Goal: Task Accomplishment & Management: Manage account settings

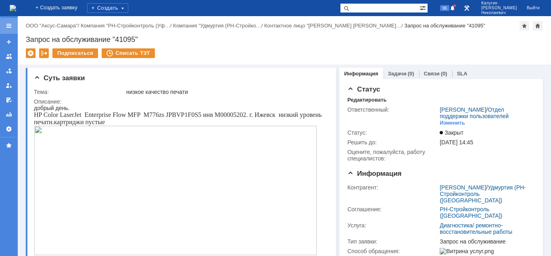
click at [10, 27] on div at bounding box center [9, 26] width 6 height 6
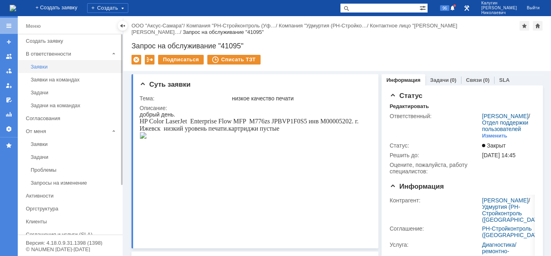
click at [41, 66] on div "Заявки" at bounding box center [74, 67] width 87 height 6
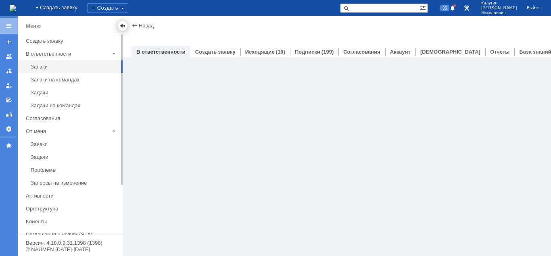
click at [122, 25] on div at bounding box center [122, 26] width 6 height 6
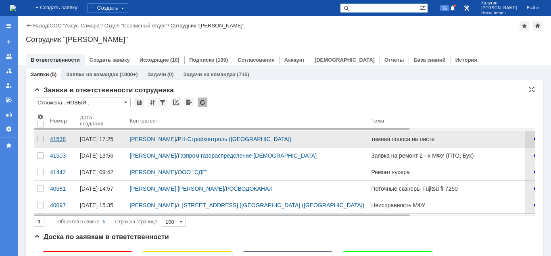
click at [56, 139] on div "41538" at bounding box center [61, 139] width 23 height 6
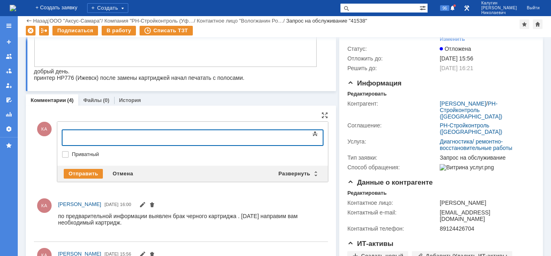
click at [91, 137] on div at bounding box center [128, 136] width 115 height 6
click at [172, 138] on div "Роман, добрый день. могу отправлять на ваше имя или на имя" at bounding box center [128, 139] width 115 height 13
click at [127, 138] on div "Роман, добрый день. могу отправлять картидж на ваше имя или на имя" at bounding box center [128, 139] width 115 height 13
drag, startPoint x: 219, startPoint y: 138, endPoint x: 199, endPoint y: 138, distance: 20.2
click at [185, 138] on div "Роман, добрый день. картридж могу отправлять картидж на ваше имя или на имя" at bounding box center [128, 142] width 115 height 19
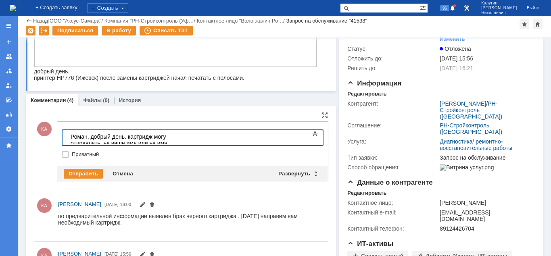
drag, startPoint x: 265, startPoint y: 138, endPoint x: 247, endPoint y: 138, distance: 18.2
click at [185, 138] on div "Роман, добрый день. картридж могу отправлять на ваше имя или на имя" at bounding box center [128, 139] width 115 height 13
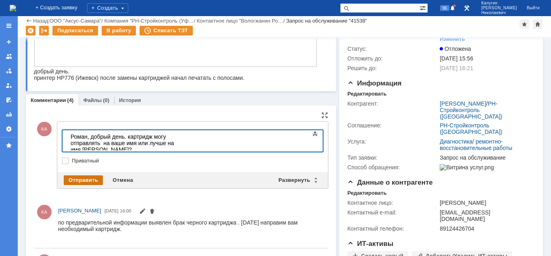
click at [74, 179] on div "Отправить" at bounding box center [83, 180] width 39 height 10
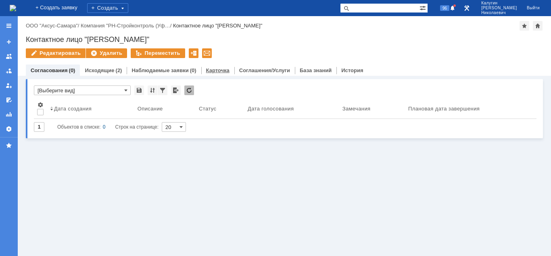
click at [208, 67] on div "Карточка" at bounding box center [217, 71] width 33 height 12
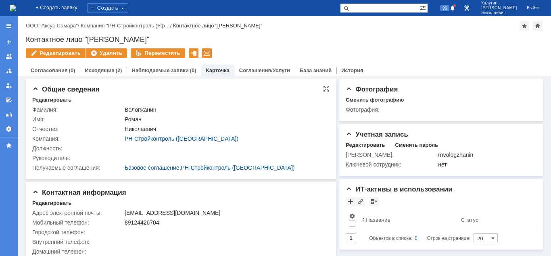
scroll to position [10, 0]
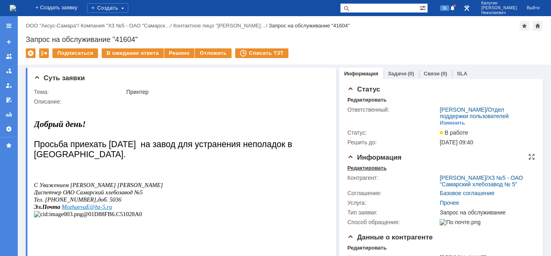
click at [356, 168] on div "Редактировать" at bounding box center [366, 168] width 39 height 6
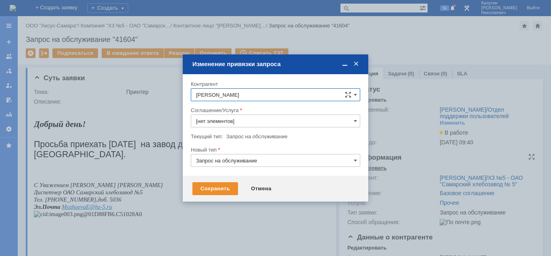
type input "Прочее"
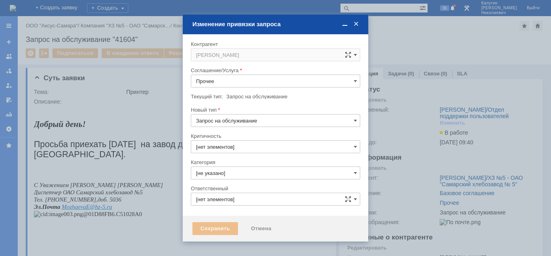
type input "[PERSON_NAME]"
type input "3. Низкая"
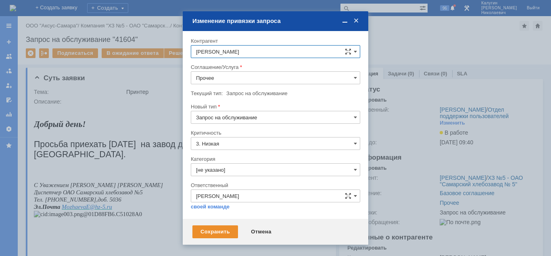
click at [220, 77] on input "Прочее" at bounding box center [275, 77] width 169 height 13
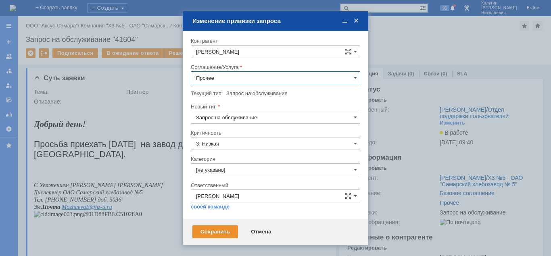
scroll to position [165, 0]
click at [235, 99] on span "ПТ_Диагностика" at bounding box center [275, 101] width 159 height 6
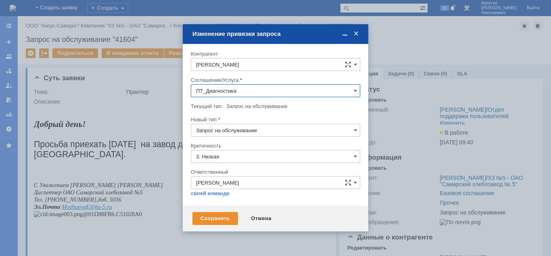
click at [260, 88] on input "ПТ_Диагностика" at bounding box center [275, 90] width 169 height 13
click at [254, 180] on span "ПТ_ ремонтно-восстановительные работы (РВР)" at bounding box center [275, 178] width 159 height 6
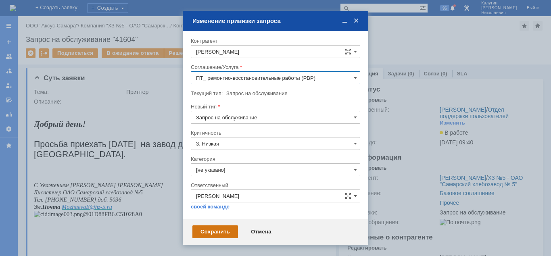
type input "ПТ_ ремонтно-восстановительные работы (РВР)"
click at [217, 227] on div "Сохранить" at bounding box center [215, 231] width 46 height 13
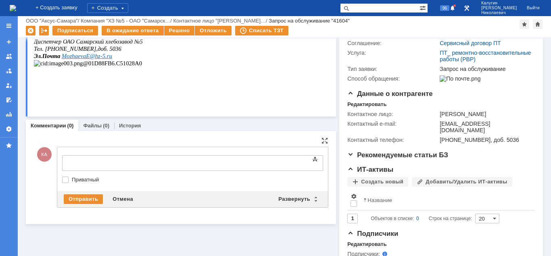
scroll to position [0, 0]
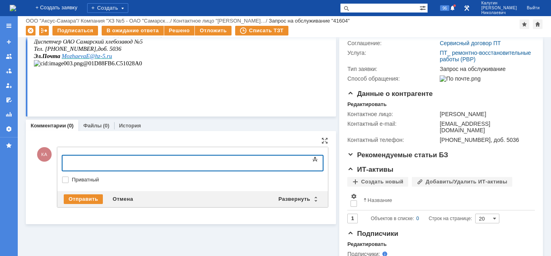
click at [77, 167] on body at bounding box center [127, 163] width 121 height 14
click at [76, 198] on div "Отправить" at bounding box center [83, 199] width 39 height 10
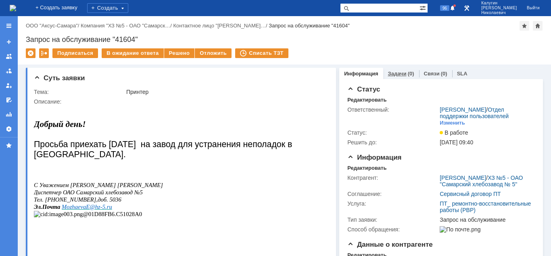
click at [397, 73] on link "Задачи" at bounding box center [397, 74] width 19 height 6
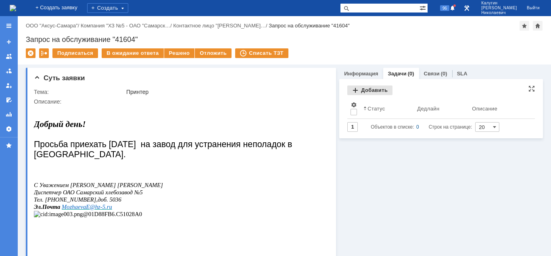
click at [373, 89] on div "Добавить" at bounding box center [369, 90] width 45 height 10
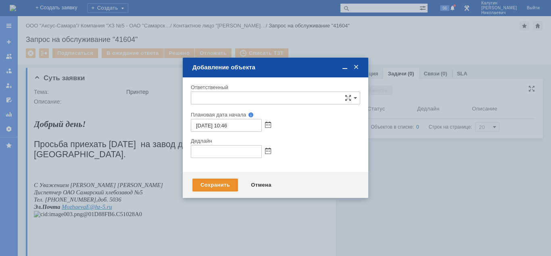
type input "[не указано]"
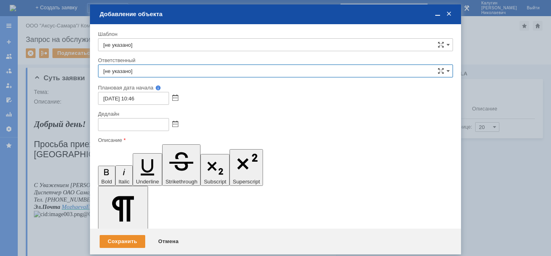
click at [128, 77] on input "[не указано]" at bounding box center [275, 71] width 355 height 13
click at [135, 131] on span "Кубышкин Александр Анатольевич" at bounding box center [275, 130] width 344 height 6
type input "Кубышкин Александр Анатольевич"
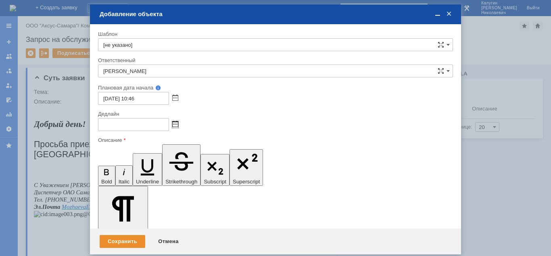
click at [175, 124] on span at bounding box center [175, 124] width 6 height 6
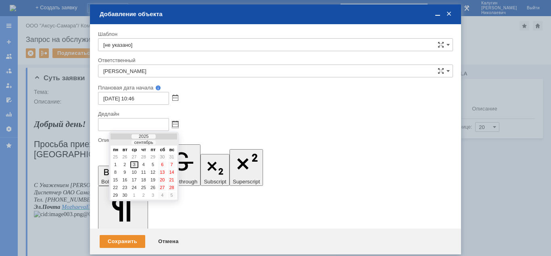
drag, startPoint x: 135, startPoint y: 165, endPoint x: 39, endPoint y: 2, distance: 189.3
click at [135, 165] on div "3" at bounding box center [134, 164] width 8 height 7
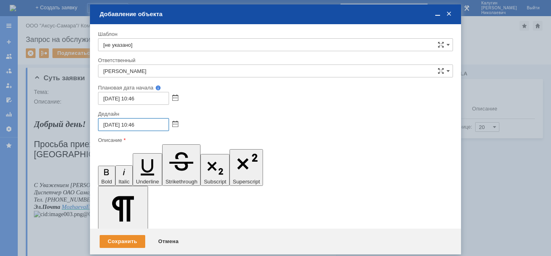
click at [134, 125] on input "03.09.2025 10:46" at bounding box center [133, 124] width 71 height 13
drag, startPoint x: 146, startPoint y: 125, endPoint x: 138, endPoint y: 125, distance: 7.3
click at [138, 125] on input "03.09.2025 17:46" at bounding box center [133, 124] width 71 height 13
type input "03.09.2025 17:00"
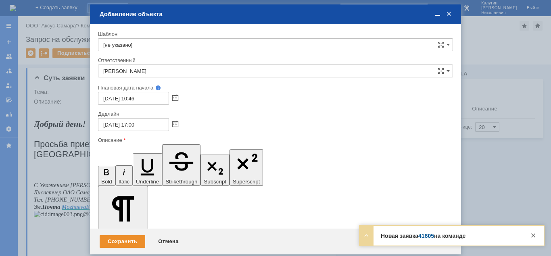
drag, startPoint x: 139, startPoint y: 2169, endPoint x: 119, endPoint y: 2200, distance: 36.7
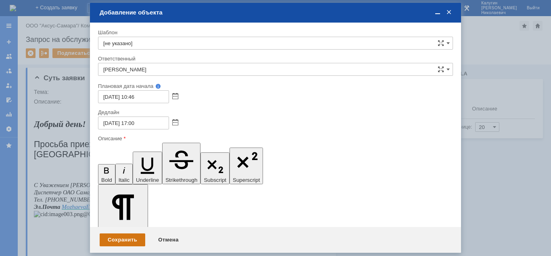
click at [117, 240] on div "Сохранить" at bounding box center [123, 240] width 46 height 13
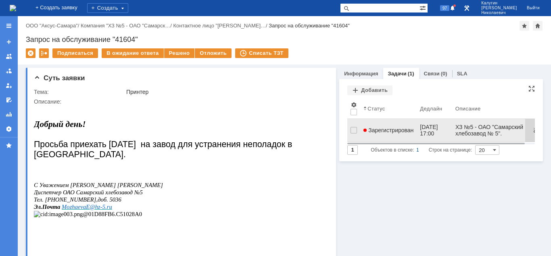
click at [375, 127] on span "Зарегистрирован" at bounding box center [388, 130] width 50 height 6
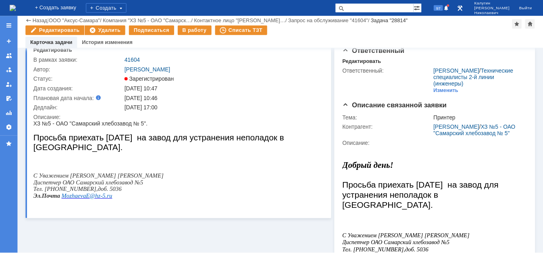
scroll to position [41, 0]
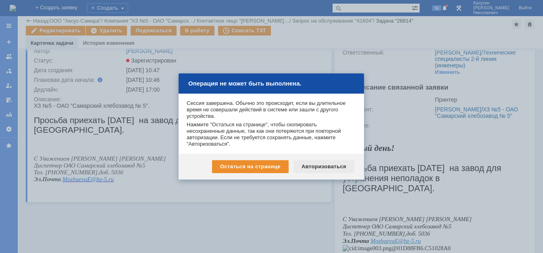
click at [313, 165] on div "Авторизоваться" at bounding box center [324, 166] width 61 height 13
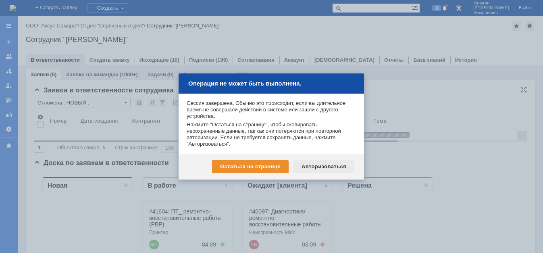
click at [314, 169] on div "Авторизоваться" at bounding box center [324, 166] width 61 height 13
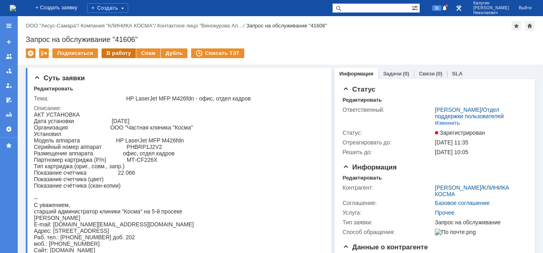
click at [122, 53] on div "В работу" at bounding box center [119, 53] width 34 height 10
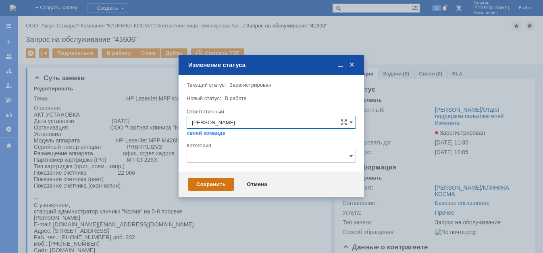
click at [211, 185] on div "Сохранить" at bounding box center [211, 184] width 46 height 13
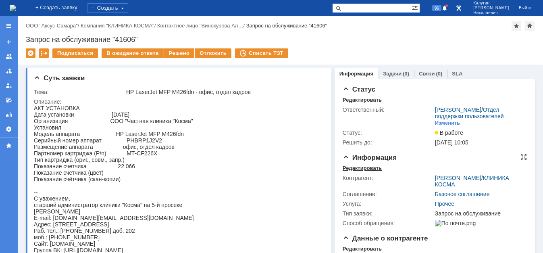
click at [352, 171] on div "Редактировать" at bounding box center [362, 168] width 39 height 6
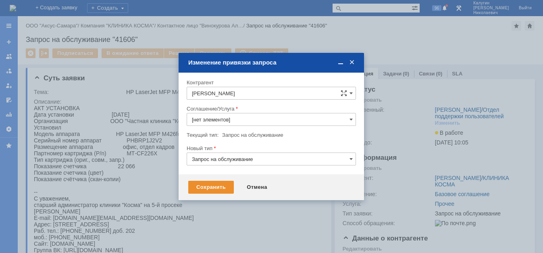
type input "Прочее"
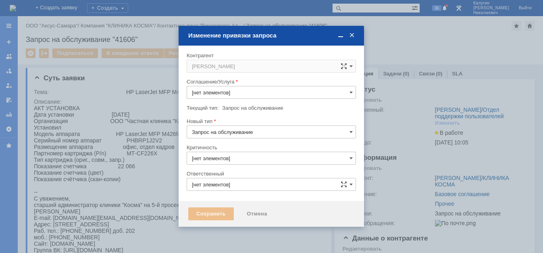
type input "[PERSON_NAME]"
type input "3. Низкая"
type input "[не указано]"
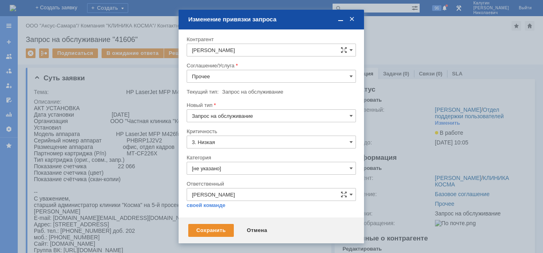
click at [210, 75] on input "Прочее" at bounding box center [271, 76] width 169 height 13
click at [232, 156] on span "ПТ_Замена расходных материалов / ресурсных деталей" at bounding box center [271, 153] width 159 height 6
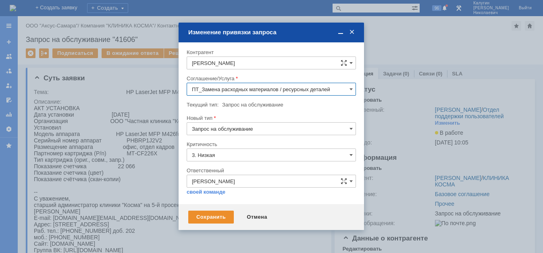
type input "ПТ_Замена расходных материалов / ресурсных деталей"
click at [214, 213] on div "Сохранить" at bounding box center [211, 217] width 46 height 13
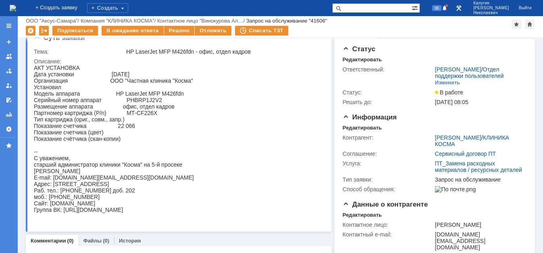
scroll to position [0, 0]
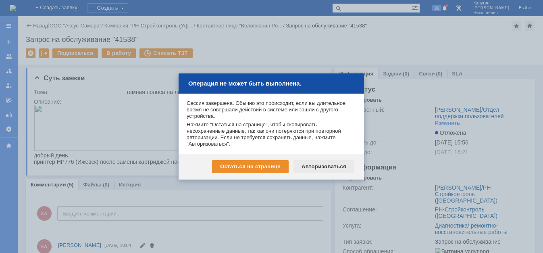
click at [316, 167] on div "Авторизоваться" at bounding box center [324, 166] width 61 height 13
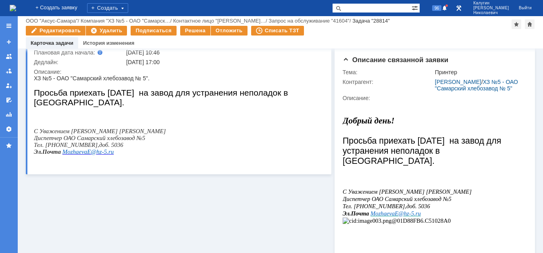
scroll to position [165, 0]
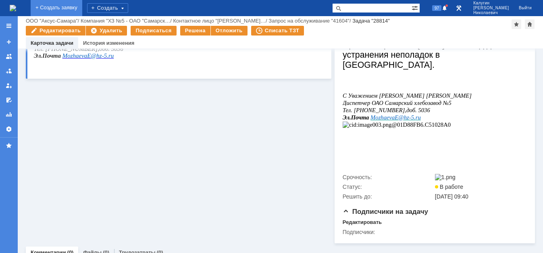
click at [73, 12] on link "+ Создать заявку" at bounding box center [57, 8] width 52 height 16
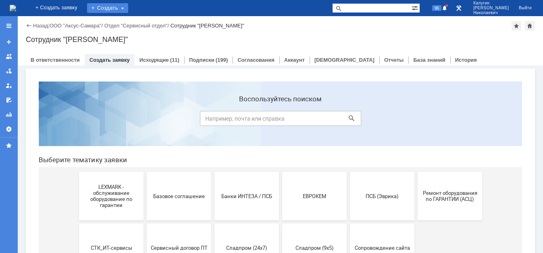
click at [124, 9] on div "Создать" at bounding box center [107, 8] width 41 height 10
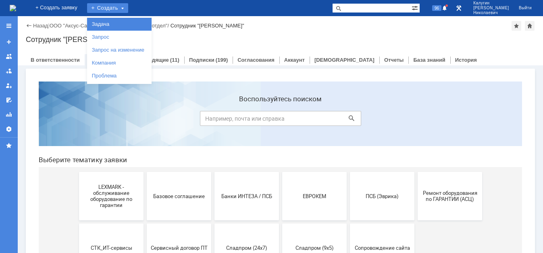
click at [126, 22] on link "Задача" at bounding box center [119, 24] width 61 height 10
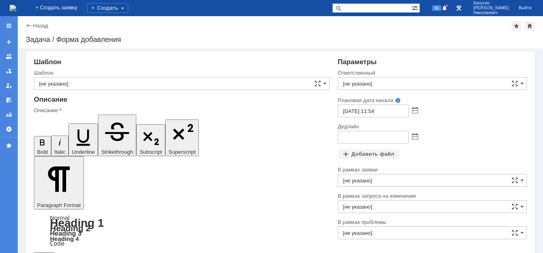
drag, startPoint x: 135, startPoint y: 1904, endPoint x: 88, endPoint y: 1905, distance: 47.2
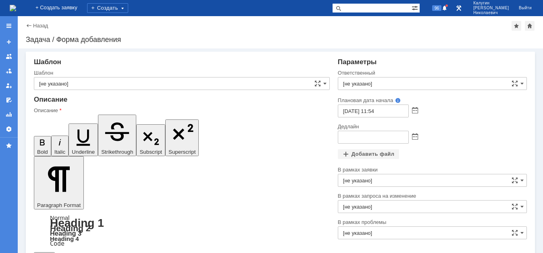
drag, startPoint x: 197, startPoint y: 1905, endPoint x: 185, endPoint y: 1905, distance: 12.1
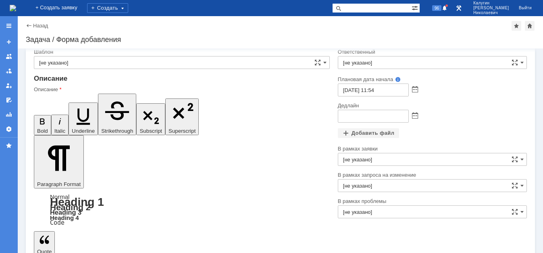
drag, startPoint x: 66, startPoint y: 1891, endPoint x: 42, endPoint y: 1890, distance: 23.8
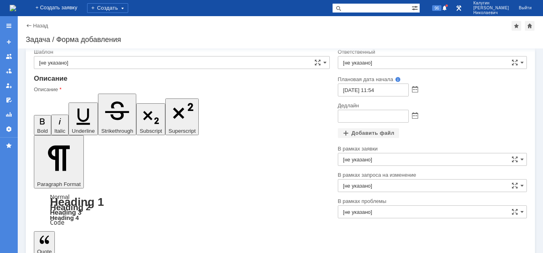
drag, startPoint x: 198, startPoint y: 1897, endPoint x: 151, endPoint y: 1899, distance: 46.8
drag, startPoint x: 250, startPoint y: 1896, endPoint x: 246, endPoint y: 1895, distance: 5.0
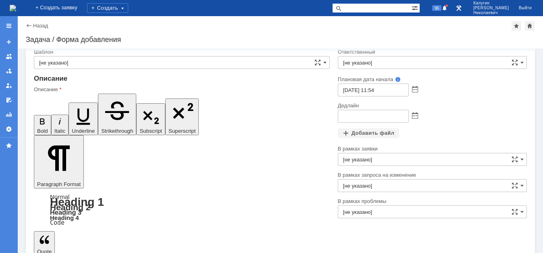
drag, startPoint x: 83, startPoint y: 1927, endPoint x: 129, endPoint y: 1925, distance: 45.2
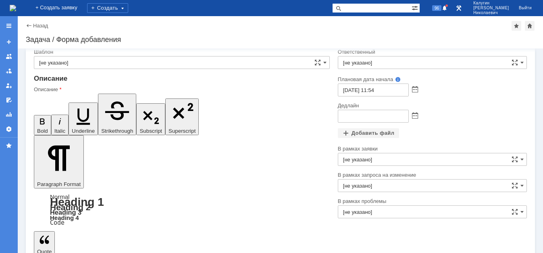
scroll to position [275, 6]
drag, startPoint x: 86, startPoint y: 1920, endPoint x: 125, endPoint y: 1925, distance: 38.7
drag, startPoint x: 148, startPoint y: 1910, endPoint x: 149, endPoint y: 1927, distance: 17.0
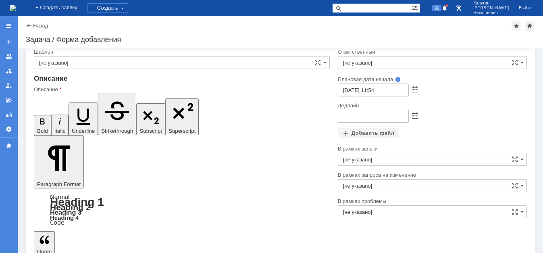
drag, startPoint x: 68, startPoint y: 1926, endPoint x: 44, endPoint y: 1926, distance: 24.6
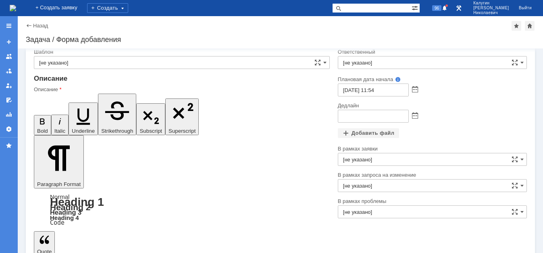
click at [367, 67] on input "[не указано]" at bounding box center [432, 62] width 189 height 13
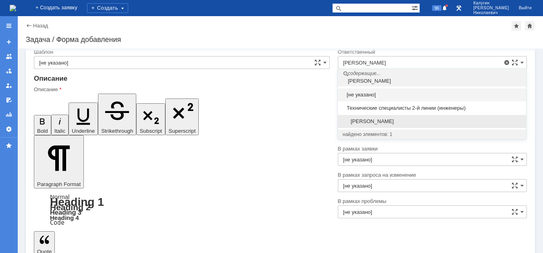
click at [395, 122] on span "Иванов Иван Николаевич" at bounding box center [432, 121] width 179 height 6
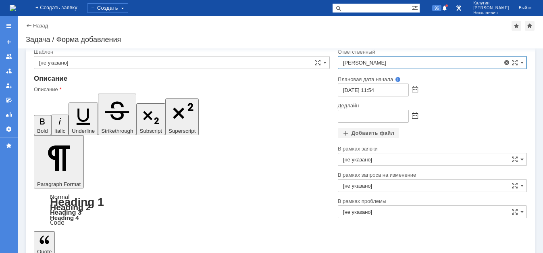
type input "Иванов Иван Николаевич"
click at [414, 117] on span at bounding box center [415, 116] width 6 height 6
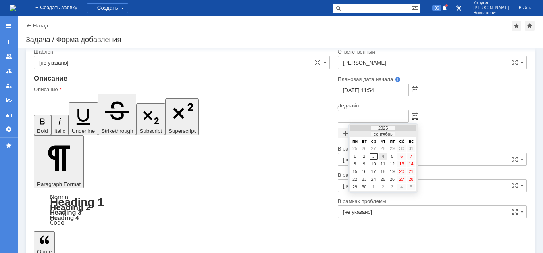
click at [385, 157] on div "4" at bounding box center [383, 156] width 8 height 7
type input "04.09.2025 12:00"
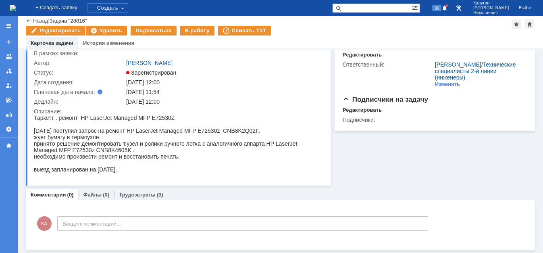
scroll to position [29, 0]
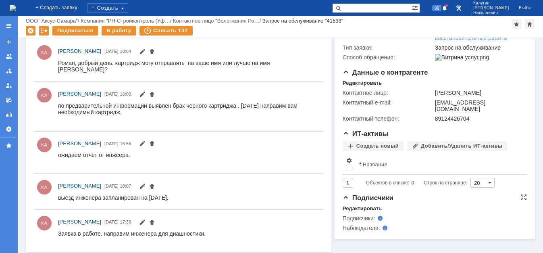
scroll to position [166, 0]
click at [357, 206] on div "Редактировать" at bounding box center [362, 209] width 39 height 6
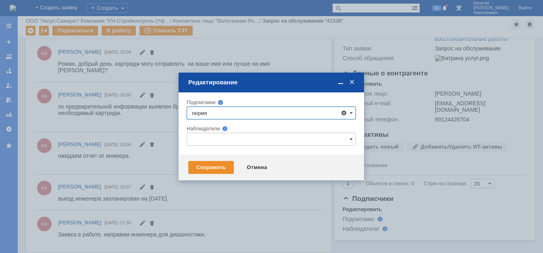
click at [407, 206] on div at bounding box center [271, 126] width 543 height 253
type input "пермя"
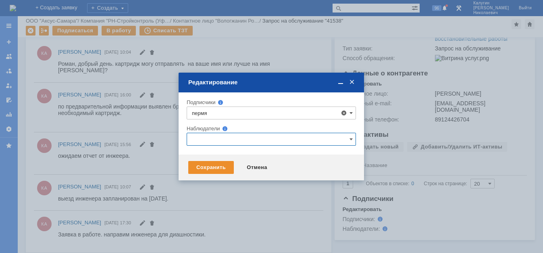
click at [262, 138] on input "text" at bounding box center [271, 139] width 169 height 13
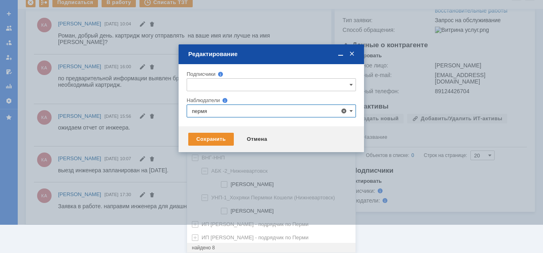
scroll to position [0, 0]
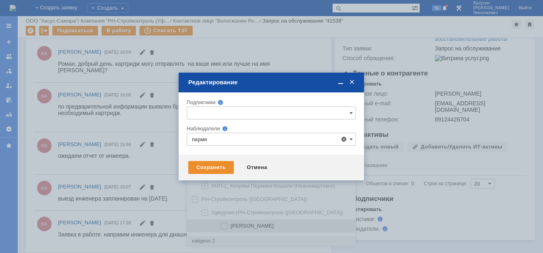
click at [236, 228] on span "Пермякова Людмила Владимировна" at bounding box center [252, 226] width 43 height 6
click at [227, 228] on input "Пермякова Людмила Владимировна" at bounding box center [224, 225] width 5 height 5
type input "Пермякова Людмила Владимировна"
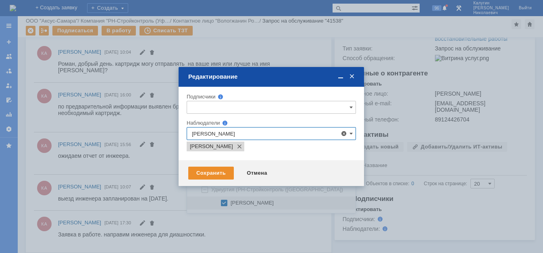
click at [179, 180] on div "Сохранить Отмена" at bounding box center [272, 173] width 186 height 26
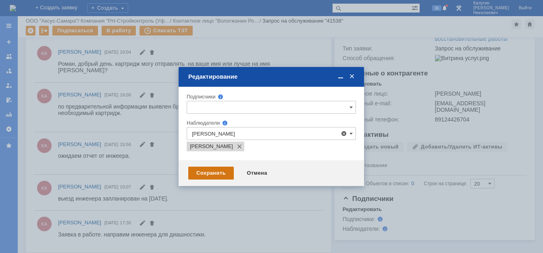
click at [214, 171] on div "Сохранить" at bounding box center [211, 173] width 46 height 13
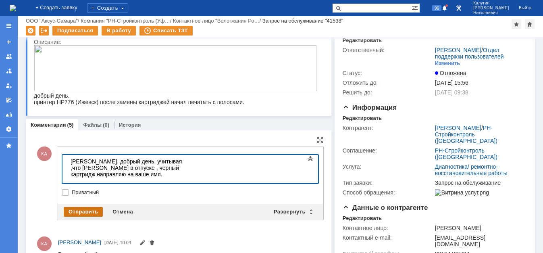
click at [69, 211] on div "Отправить" at bounding box center [83, 212] width 39 height 10
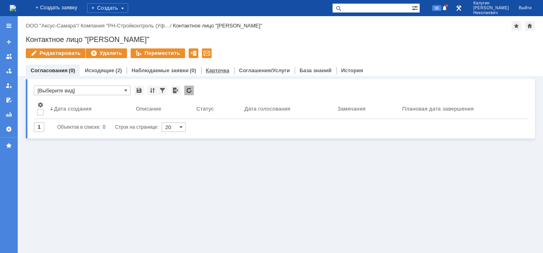
click at [214, 70] on link "Карточка" at bounding box center [217, 70] width 23 height 6
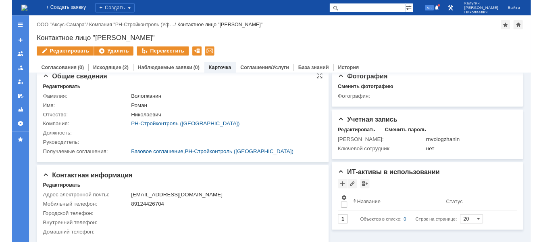
scroll to position [13, 0]
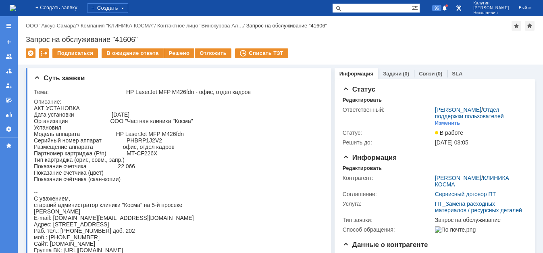
click at [366, 13] on input "text" at bounding box center [371, 8] width 79 height 10
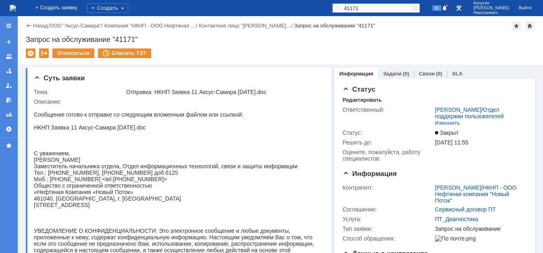
drag, startPoint x: 348, startPoint y: 6, endPoint x: 338, endPoint y: 7, distance: 10.5
click at [338, 7] on input "41171" at bounding box center [371, 8] width 79 height 10
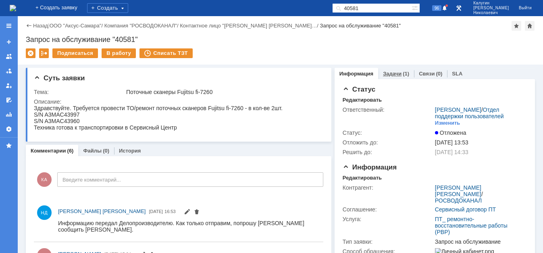
click at [386, 74] on link "Задачи" at bounding box center [392, 74] width 19 height 6
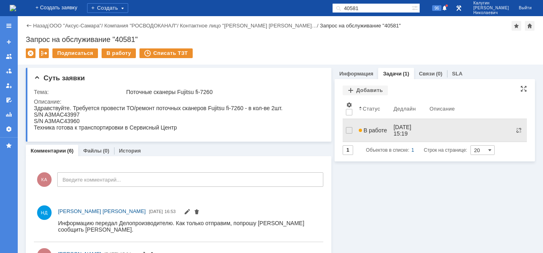
click at [366, 127] on span "В работе" at bounding box center [373, 130] width 28 height 6
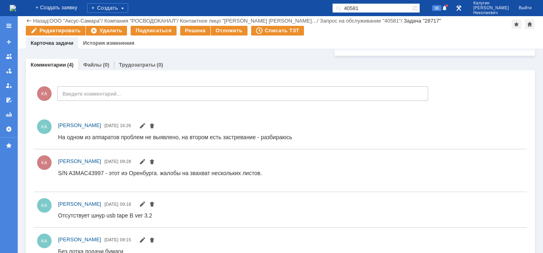
drag, startPoint x: 377, startPoint y: 6, endPoint x: 326, endPoint y: 10, distance: 51.4
click at [332, 10] on input "40581" at bounding box center [371, 8] width 79 height 10
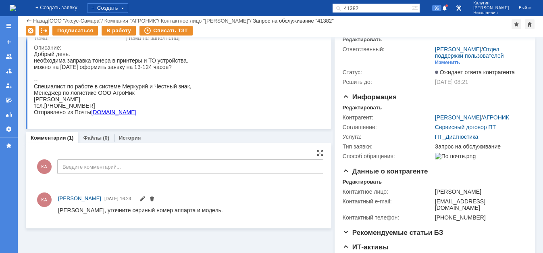
scroll to position [41, 0]
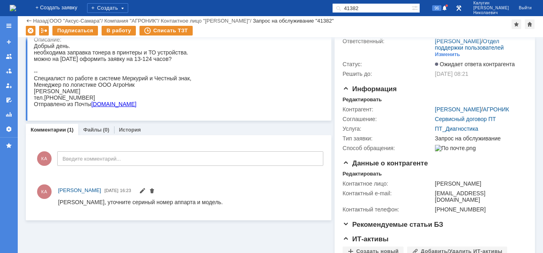
drag, startPoint x: 338, startPoint y: 6, endPoint x: 326, endPoint y: 6, distance: 12.1
click at [332, 6] on input "41382" at bounding box center [371, 8] width 79 height 10
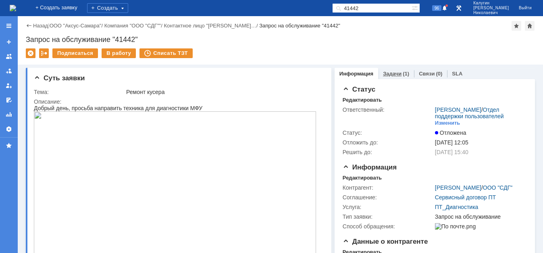
click at [394, 75] on link "Задачи" at bounding box center [392, 74] width 19 height 6
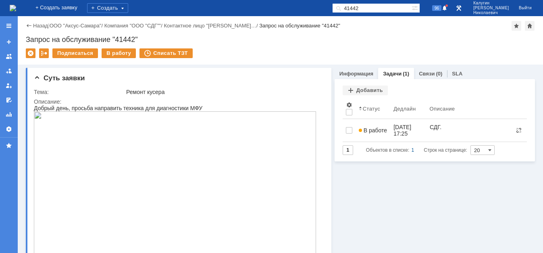
click at [398, 74] on link "Задачи" at bounding box center [392, 74] width 19 height 6
drag, startPoint x: 380, startPoint y: 9, endPoint x: 346, endPoint y: -4, distance: 36.3
click at [346, 3] on input "41442" at bounding box center [371, 8] width 79 height 10
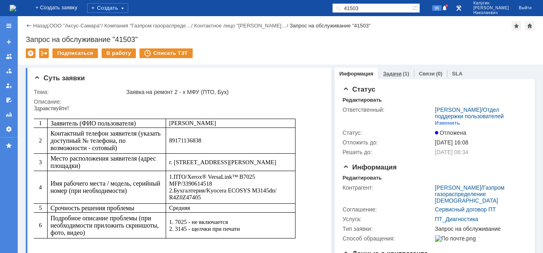
click at [394, 70] on div "Задачи (1)" at bounding box center [396, 74] width 36 height 12
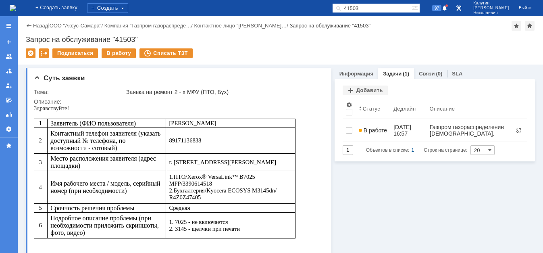
drag, startPoint x: 376, startPoint y: 9, endPoint x: 366, endPoint y: 10, distance: 10.1
click at [366, 10] on input "41503" at bounding box center [371, 8] width 79 height 10
type input "3"
type input "41538"
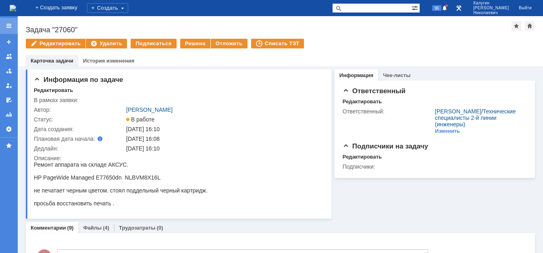
click at [12, 26] on div at bounding box center [9, 26] width 6 height 6
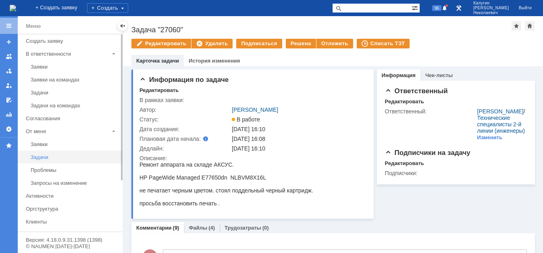
click at [48, 156] on div "Задачи" at bounding box center [74, 157] width 87 height 6
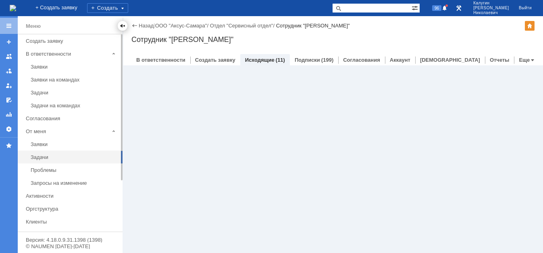
click at [121, 23] on div at bounding box center [122, 26] width 6 height 6
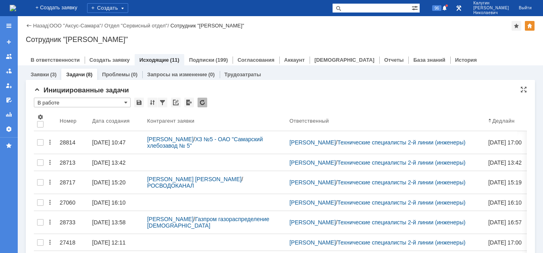
click at [79, 104] on input "В работе" at bounding box center [82, 103] width 97 height 10
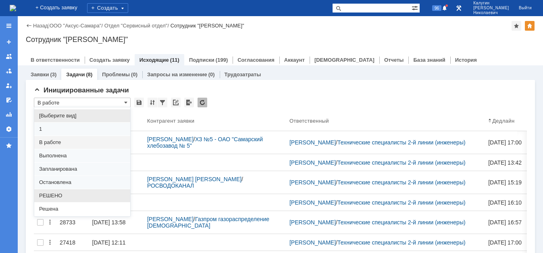
click at [62, 200] on div "РЕШЕНО" at bounding box center [82, 195] width 96 height 13
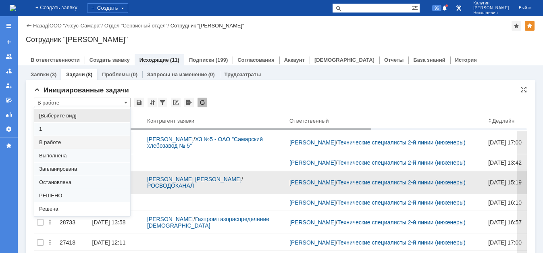
type input "РЕШЕНО"
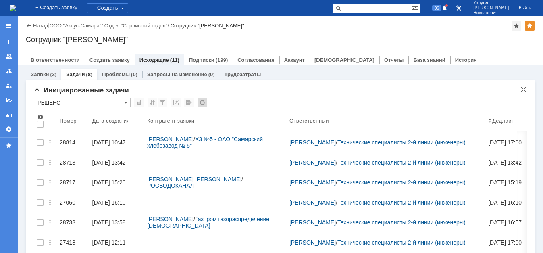
type input "20"
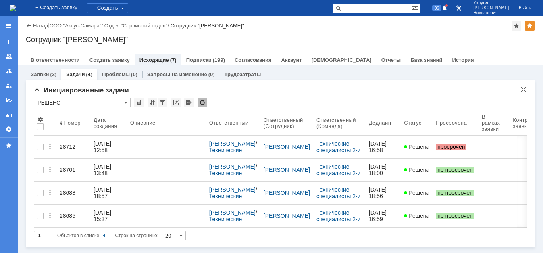
click at [82, 100] on input "РЕШЕНО" at bounding box center [82, 103] width 97 height 10
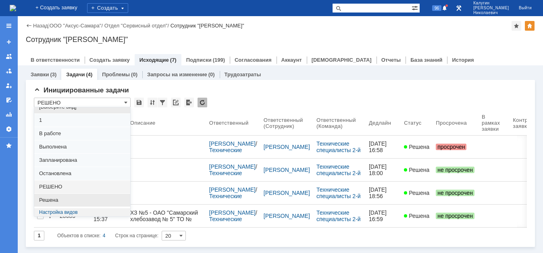
click at [65, 196] on div "Решена" at bounding box center [82, 200] width 96 height 13
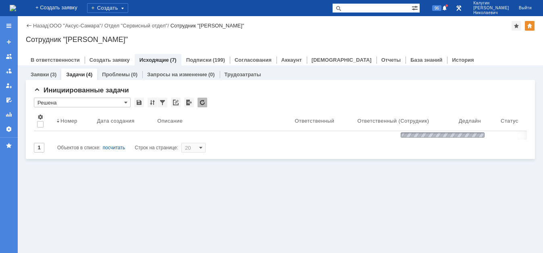
type input "Решена"
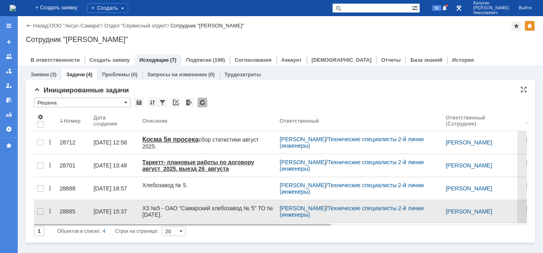
click at [60, 208] on div "28685" at bounding box center [73, 211] width 27 height 6
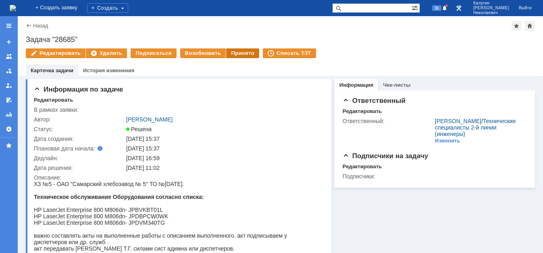
click at [228, 54] on div "Принято" at bounding box center [242, 53] width 33 height 10
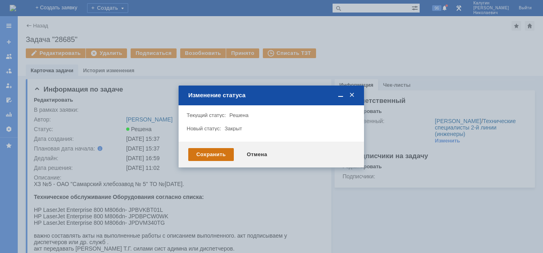
click at [211, 155] on div "Сохранить" at bounding box center [211, 154] width 46 height 13
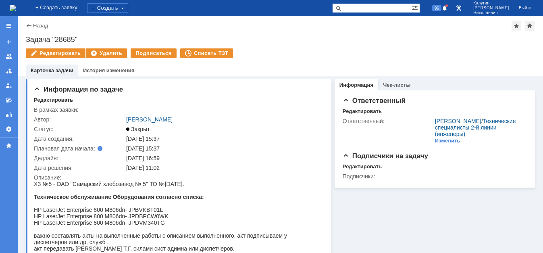
click at [42, 25] on link "Назад" at bounding box center [40, 26] width 15 height 6
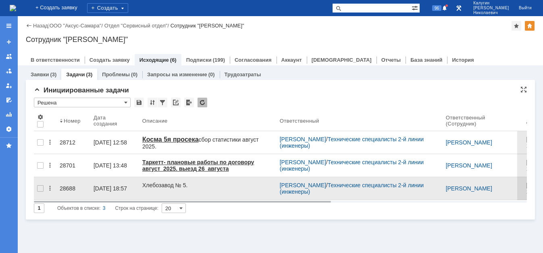
click at [71, 188] on div "28688" at bounding box center [73, 188] width 27 height 6
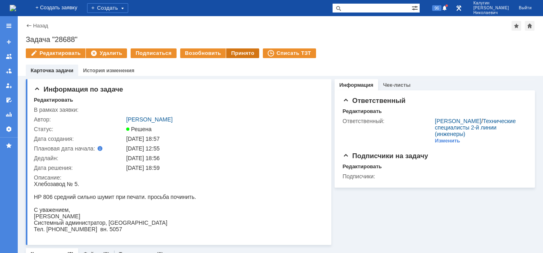
click at [248, 51] on div "Принято" at bounding box center [242, 53] width 33 height 10
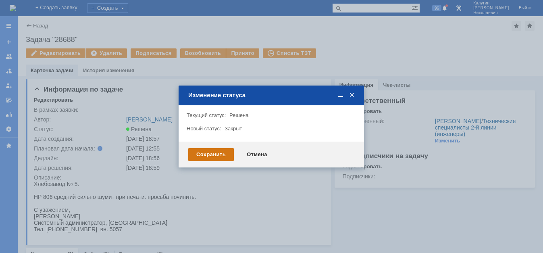
click at [196, 155] on div "Сохранить" at bounding box center [211, 154] width 46 height 13
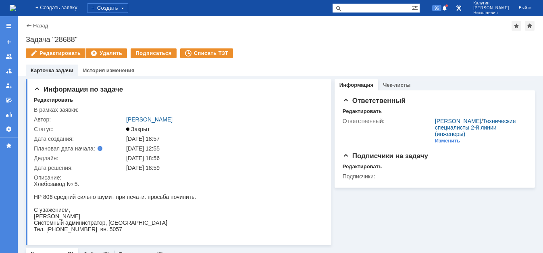
click at [43, 27] on link "Назад" at bounding box center [40, 26] width 15 height 6
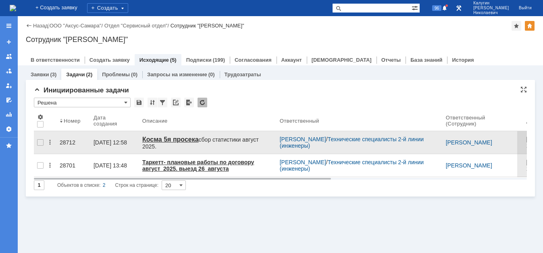
click at [60, 139] on div "28712" at bounding box center [73, 142] width 27 height 6
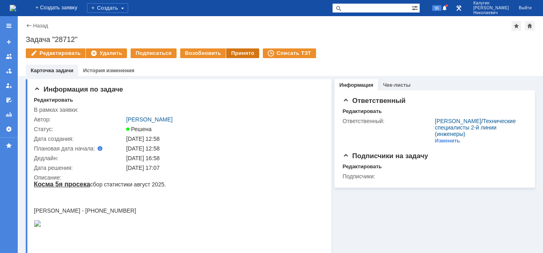
click at [241, 56] on div "Принято" at bounding box center [242, 53] width 33 height 10
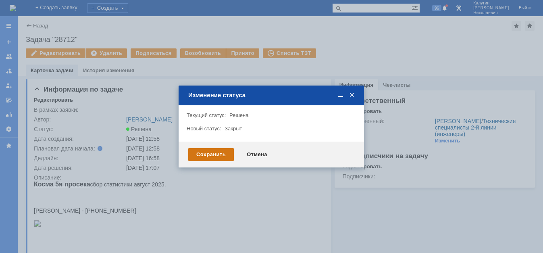
click at [204, 156] on div "Сохранить" at bounding box center [211, 154] width 46 height 13
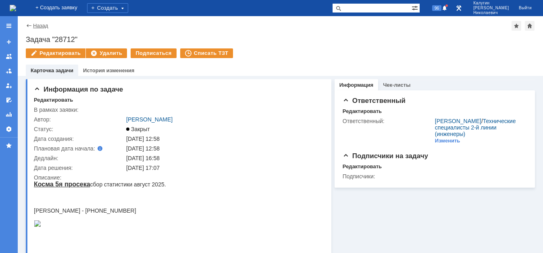
click at [33, 23] on link "Назад" at bounding box center [40, 26] width 15 height 6
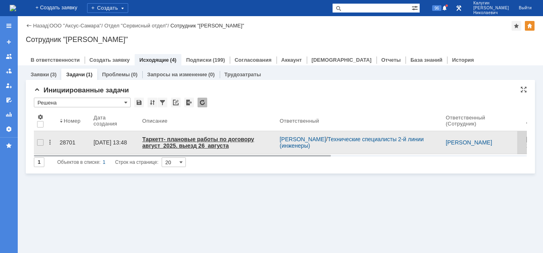
click at [66, 139] on div "28701" at bounding box center [73, 142] width 27 height 6
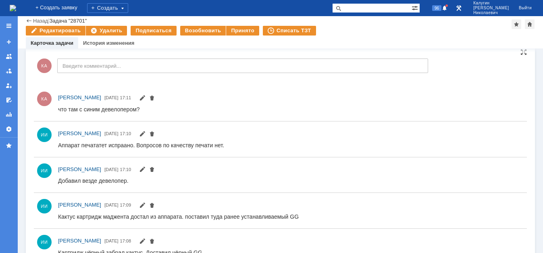
scroll to position [370, 0]
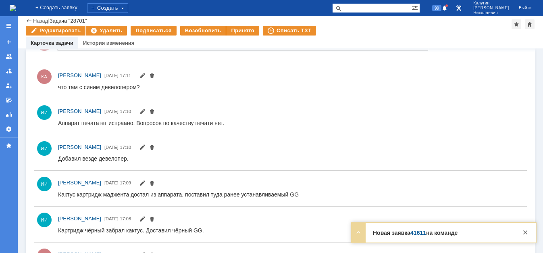
click at [375, 240] on div "Новая заявка 41611 на команде Тема Дайджест VK WorkSpace SaaS: август 2025 г. К…" at bounding box center [444, 233] width 184 height 20
click at [442, 10] on span "99" at bounding box center [436, 8] width 9 height 6
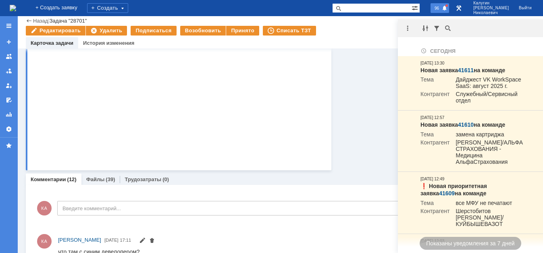
scroll to position [0, 0]
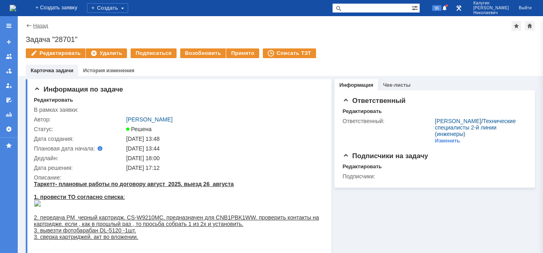
click at [36, 25] on link "Назад" at bounding box center [40, 26] width 15 height 6
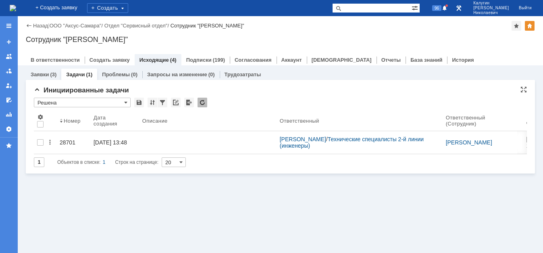
click at [83, 105] on input "Решена" at bounding box center [82, 103] width 97 height 10
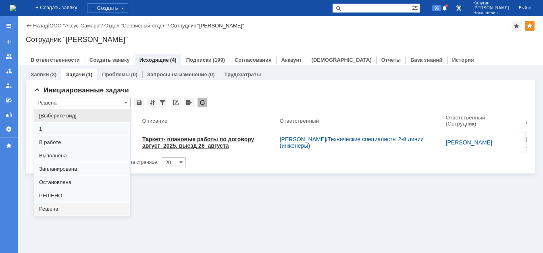
click at [79, 116] on span "[Выберите вид]" at bounding box center [82, 116] width 86 height 6
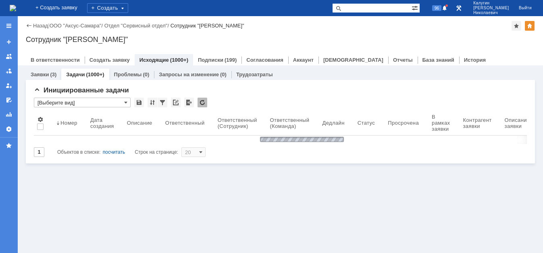
type input "[Выберите вид]"
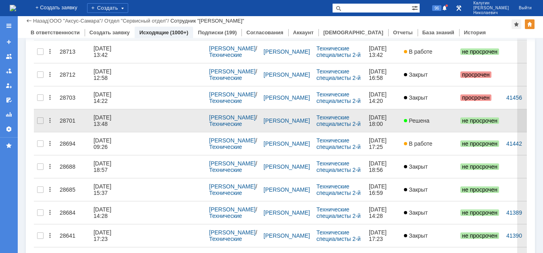
scroll to position [338, 0]
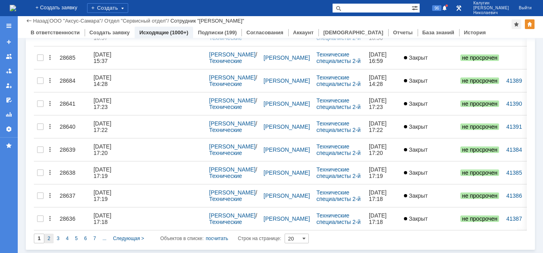
click at [51, 239] on div "2" at bounding box center [48, 239] width 9 height 10
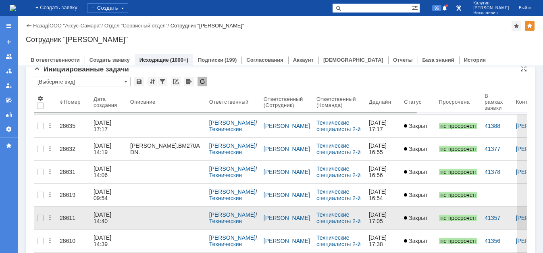
scroll to position [0, 0]
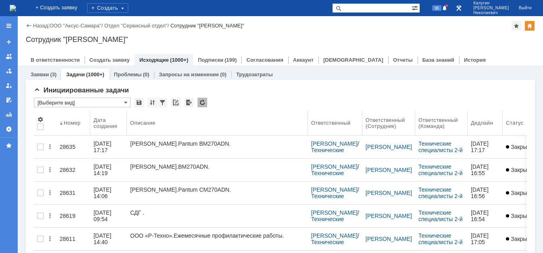
drag, startPoint x: 206, startPoint y: 122, endPoint x: 309, endPoint y: 112, distance: 102.9
click at [309, 112] on body "Идет загрузка, пожалуйста, подождите. На домашнюю + Создать заявку Создать 96 К…" at bounding box center [271, 126] width 543 height 253
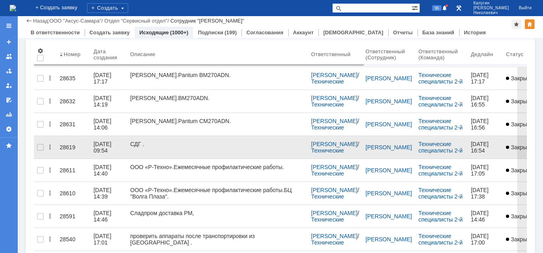
drag, startPoint x: 72, startPoint y: 144, endPoint x: 12, endPoint y: 1, distance: 155.4
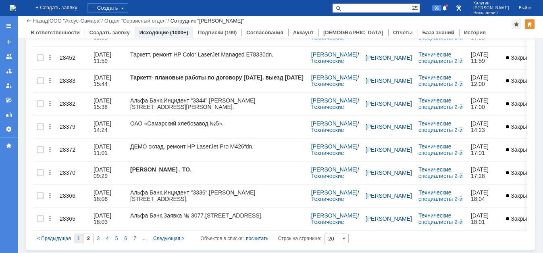
click at [77, 239] on div "1" at bounding box center [78, 239] width 9 height 10
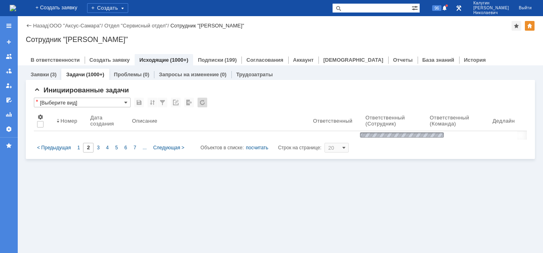
type input "1"
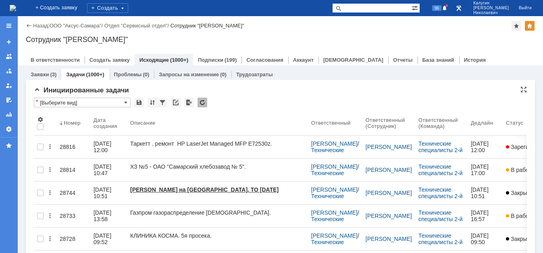
click at [79, 105] on input "[Выберите вид]" at bounding box center [82, 103] width 97 height 10
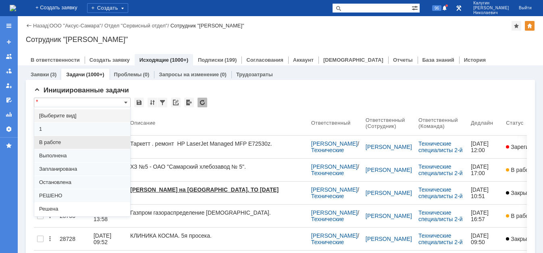
click at [58, 143] on span "В работе" at bounding box center [82, 142] width 86 height 6
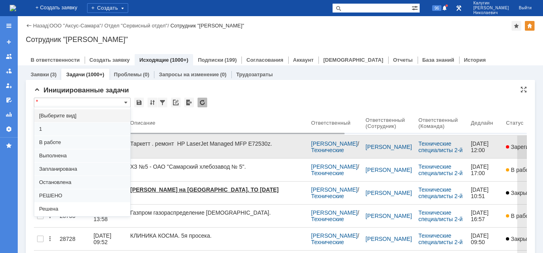
type input "В работе"
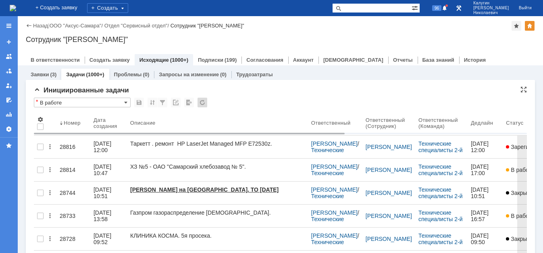
type input "100"
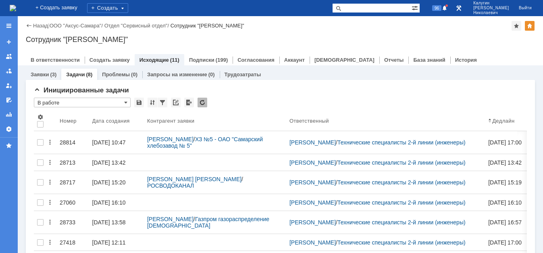
type input "В работе"
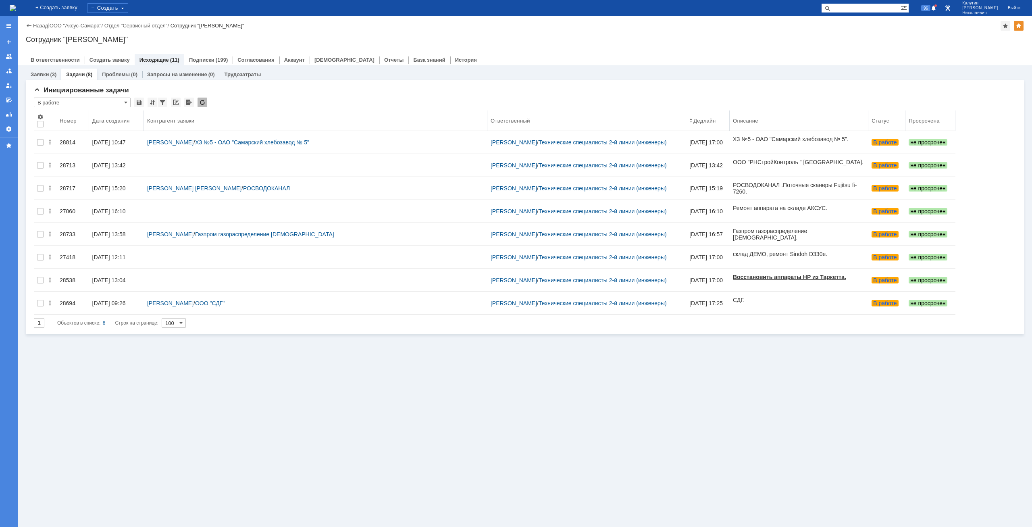
drag, startPoint x: 279, startPoint y: 116, endPoint x: 481, endPoint y: 100, distance: 202.2
click at [481, 100] on body "Идет загрузка, пожалуйста, подождите. На домашнюю + Создать заявку Создать 96 К…" at bounding box center [516, 263] width 1032 height 527
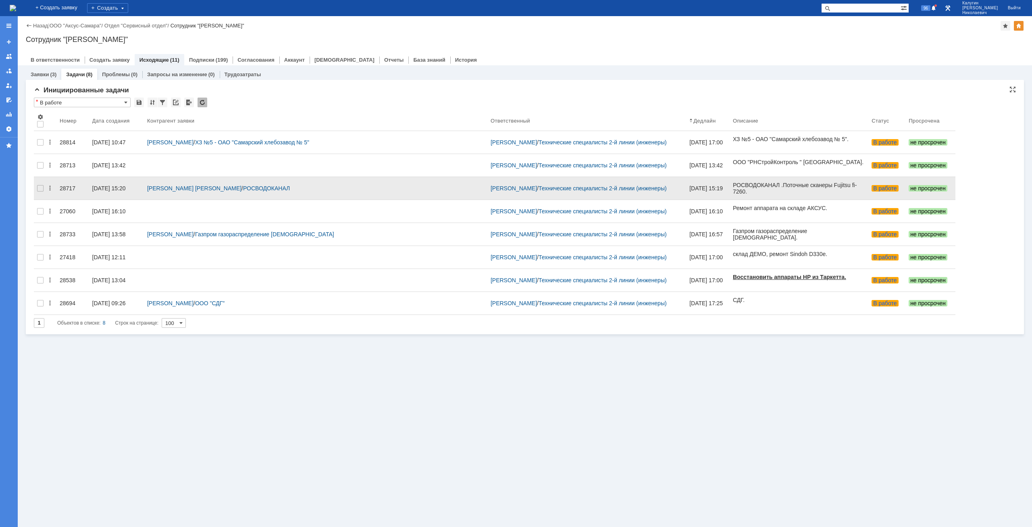
click at [115, 185] on div "26.08.2025 15:20" at bounding box center [108, 188] width 33 height 6
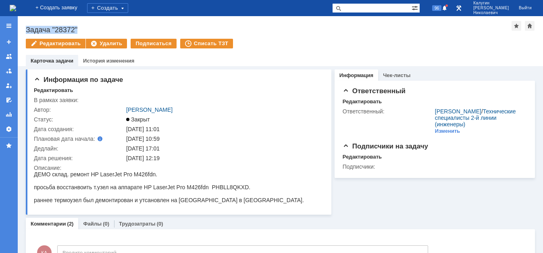
drag, startPoint x: 24, startPoint y: 27, endPoint x: 80, endPoint y: 25, distance: 55.7
click at [80, 25] on div "Назад | Задача "28372" Задача "28372" Редактировать Удалить Подписаться Списать…" at bounding box center [280, 41] width 525 height 50
copy div "Задача "28372""
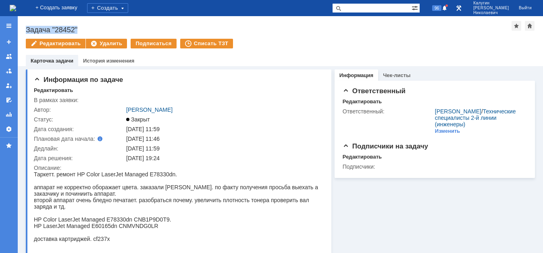
drag, startPoint x: 25, startPoint y: 28, endPoint x: 91, endPoint y: 29, distance: 65.7
click at [91, 29] on div "Назад | Задача "28452" Задача "28452" Редактировать Удалить Подписаться Списать…" at bounding box center [280, 41] width 525 height 50
copy div "Задача "28452""
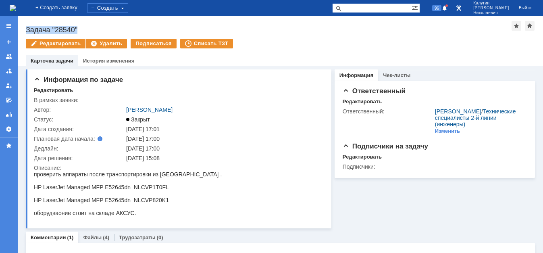
drag, startPoint x: 25, startPoint y: 26, endPoint x: 90, endPoint y: 25, distance: 64.9
click at [90, 25] on div "Назад | Задача "28540" Задача "28540" Редактировать Удалить Подписаться Списать…" at bounding box center [280, 41] width 525 height 50
copy div "Задача "28540""
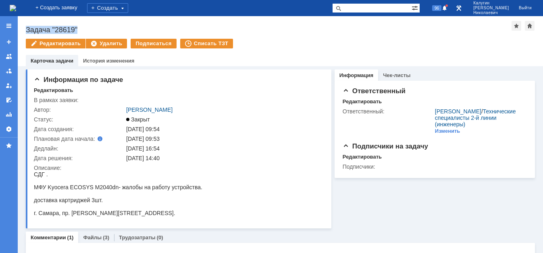
drag, startPoint x: 27, startPoint y: 27, endPoint x: 92, endPoint y: 27, distance: 64.9
click at [92, 27] on div "Назад | Задача "28619" Задача "28619" Редактировать Удалить Подписаться Списать…" at bounding box center [280, 41] width 525 height 50
copy div "Задача "28619""
